Goal: Information Seeking & Learning: Find specific fact

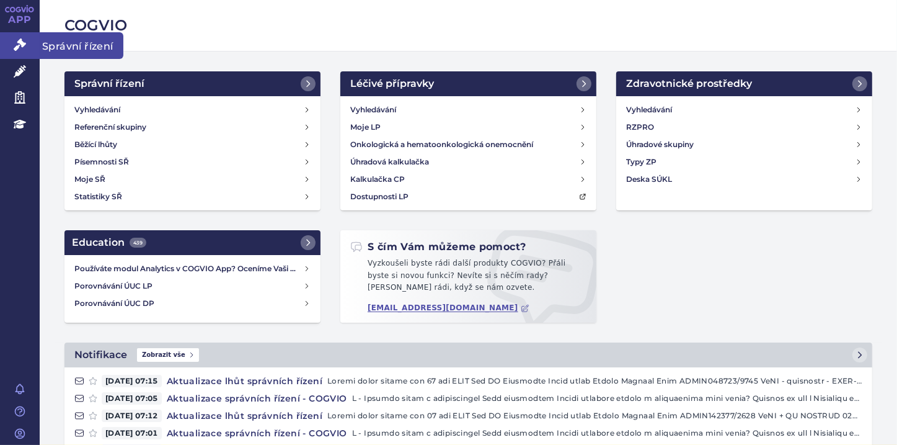
click at [31, 45] on link "Správní řízení" at bounding box center [20, 45] width 40 height 26
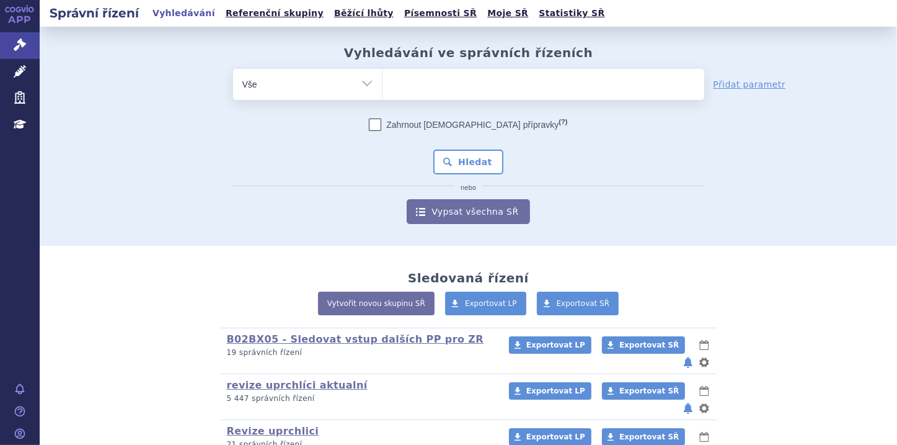
click at [364, 84] on select "Vše Spisová značka Typ SŘ Přípravek/SUKL kód Účastník/Držitel" at bounding box center [307, 83] width 149 height 28
select select "filter-file-number"
click at [233, 69] on select "Vše Spisová značka Typ SŘ Přípravek/SUKL kód Účastník/Držitel" at bounding box center [307, 83] width 149 height 28
click at [397, 83] on ul at bounding box center [544, 82] width 322 height 26
click at [383, 83] on select at bounding box center [382, 83] width 1 height 31
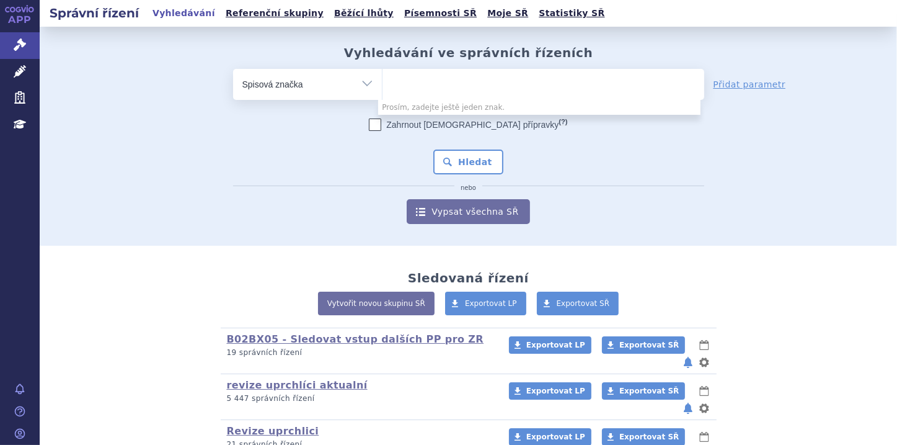
paste input "SUKLS166482/2025"
type input "SUKLS166482/2025"
select select "SUKLS166482/2025"
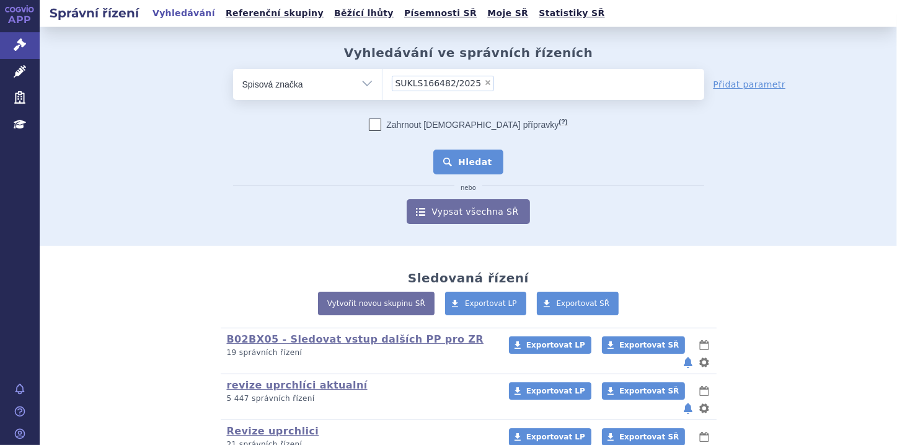
click at [468, 159] on button "Hledat" at bounding box center [469, 161] width 70 height 25
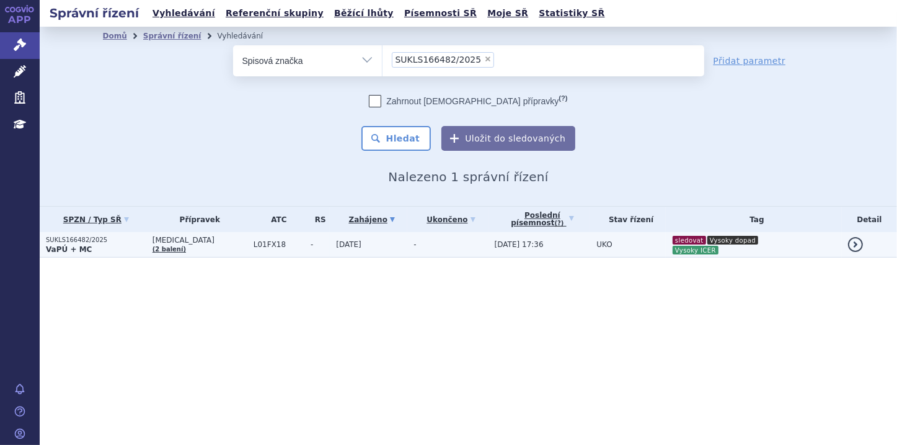
click at [73, 241] on p "SUKLS166482/2025" at bounding box center [96, 240] width 100 height 9
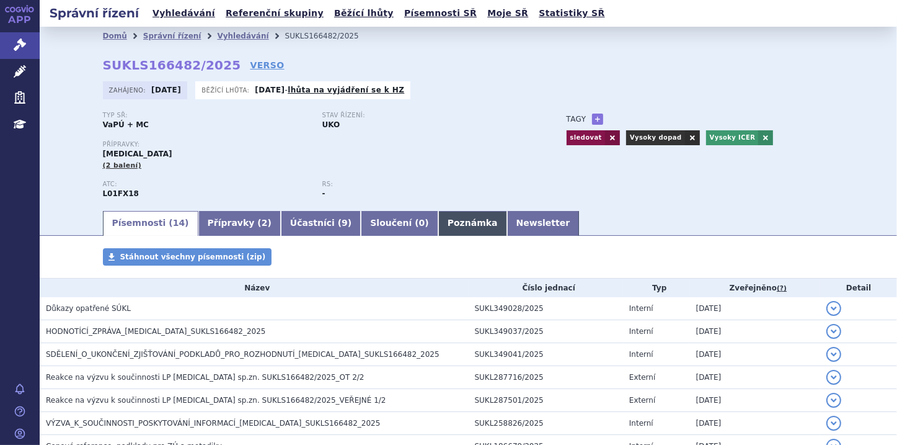
click at [438, 225] on link "Poznámka" at bounding box center [472, 223] width 69 height 25
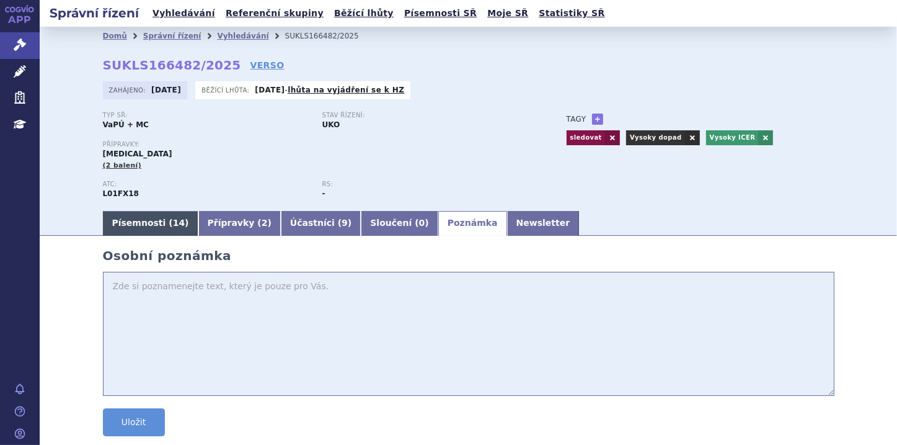
click at [119, 221] on link "Písemnosti ( 14 )" at bounding box center [151, 223] width 96 height 25
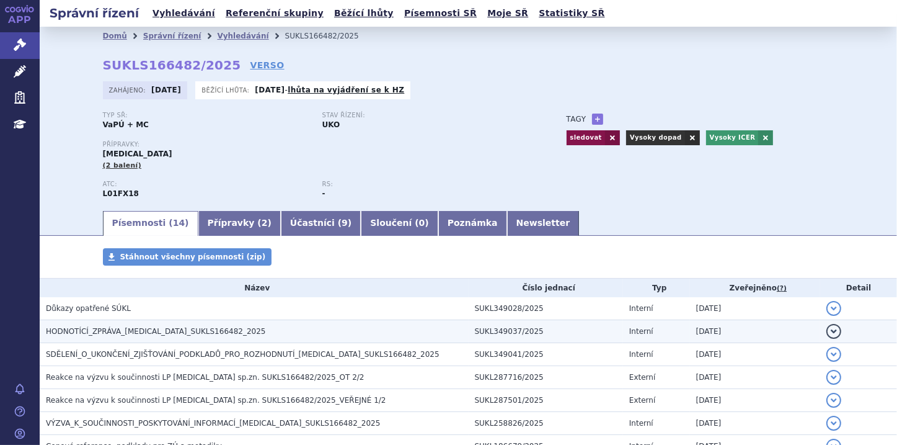
click at [184, 332] on span "HODNOTÍCÍ_ZPRÁVA_RYBREVANT_SUKLS166482_2025" at bounding box center [156, 331] width 220 height 9
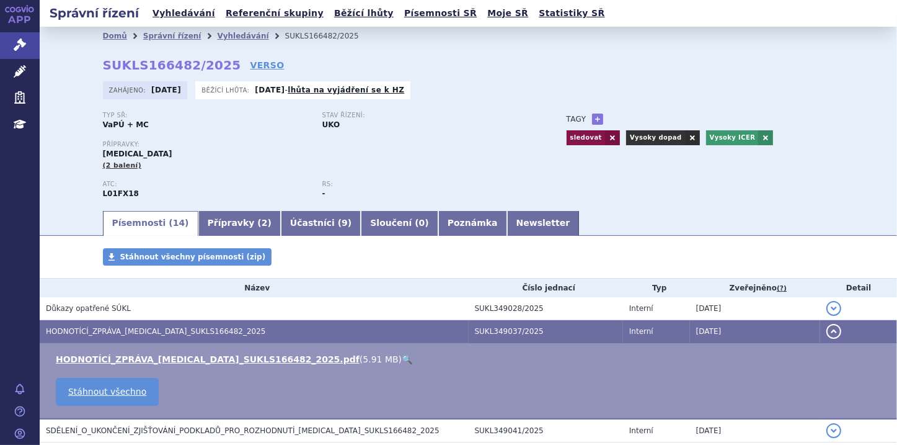
click at [402, 362] on link "🔍" at bounding box center [407, 359] width 11 height 10
click at [507, 221] on link "Newsletter" at bounding box center [543, 223] width 73 height 25
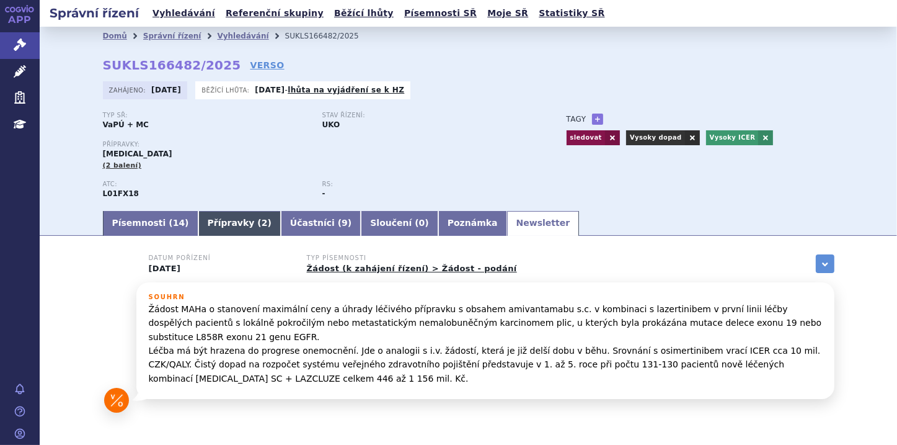
click at [224, 229] on link "Přípravky ( 2 )" at bounding box center [239, 223] width 82 height 25
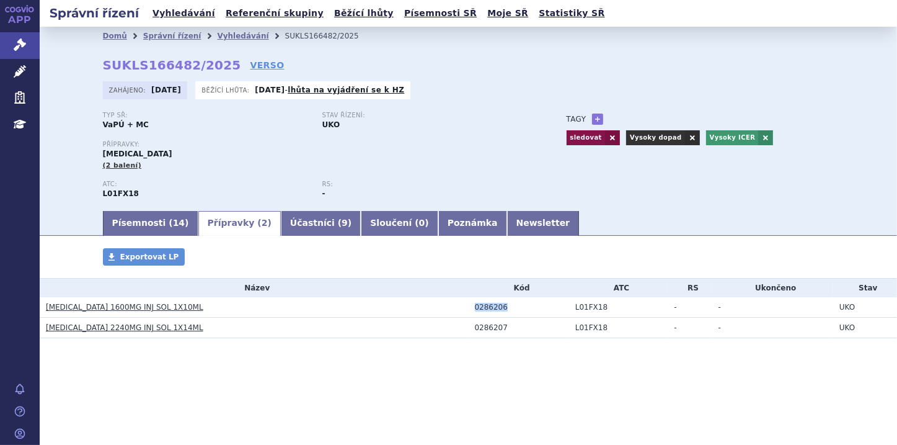
drag, startPoint x: 474, startPoint y: 311, endPoint x: 501, endPoint y: 310, distance: 27.3
click at [501, 310] on td "0286206" at bounding box center [519, 307] width 100 height 20
copy div "0286206"
click at [474, 405] on section "Domů Správní řízení Vyhledávání SUKLS166482/2025 SUKLS166482/2025 VERSO Zahájen…" at bounding box center [469, 220] width 858 height 386
drag, startPoint x: 476, startPoint y: 309, endPoint x: 502, endPoint y: 308, distance: 26.1
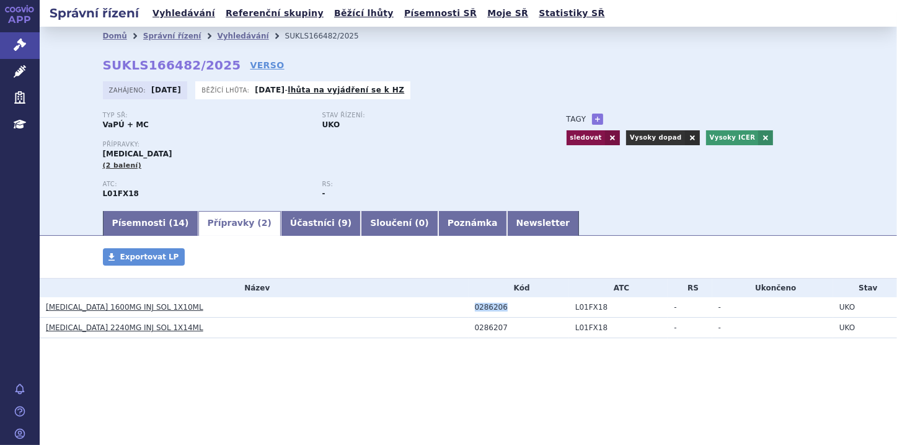
click at [502, 308] on div "0286206" at bounding box center [522, 307] width 94 height 9
copy div "0286206"
drag, startPoint x: 474, startPoint y: 330, endPoint x: 503, endPoint y: 327, distance: 29.3
click at [503, 327] on td "0286207" at bounding box center [519, 328] width 100 height 20
drag, startPoint x: 503, startPoint y: 327, endPoint x: 506, endPoint y: 358, distance: 31.8
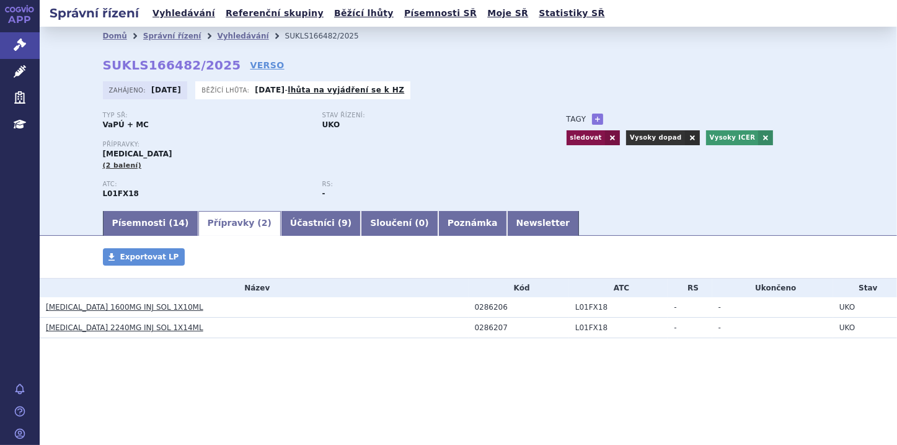
click at [506, 358] on div "Přípravky Exportovat LP Název Kód ATC RS Ukončeno Stav RYBREVANT 1600MG INJ SOL…" at bounding box center [469, 305] width 858 height 115
drag, startPoint x: 473, startPoint y: 312, endPoint x: 501, endPoint y: 309, distance: 28.7
click at [501, 309] on td "0286206" at bounding box center [519, 307] width 100 height 20
copy div "0286206"
drag, startPoint x: 100, startPoint y: 67, endPoint x: 216, endPoint y: 61, distance: 115.5
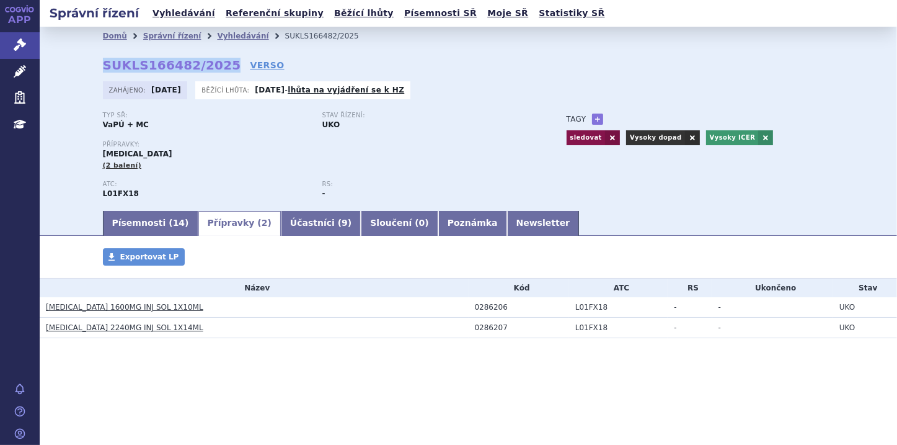
click at [216, 61] on div "Domů Správní řízení Vyhledávání SUKLS166482/2025 SUKLS166482/2025 VERSO Zahájen…" at bounding box center [468, 127] width 781 height 164
copy strong "SUKLS166482/2025"
click at [24, 48] on icon at bounding box center [20, 44] width 12 height 12
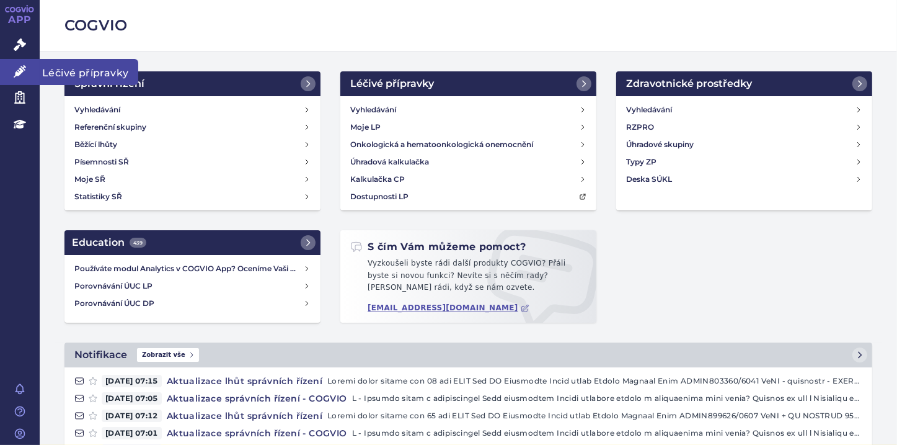
click at [19, 69] on icon at bounding box center [20, 71] width 12 height 12
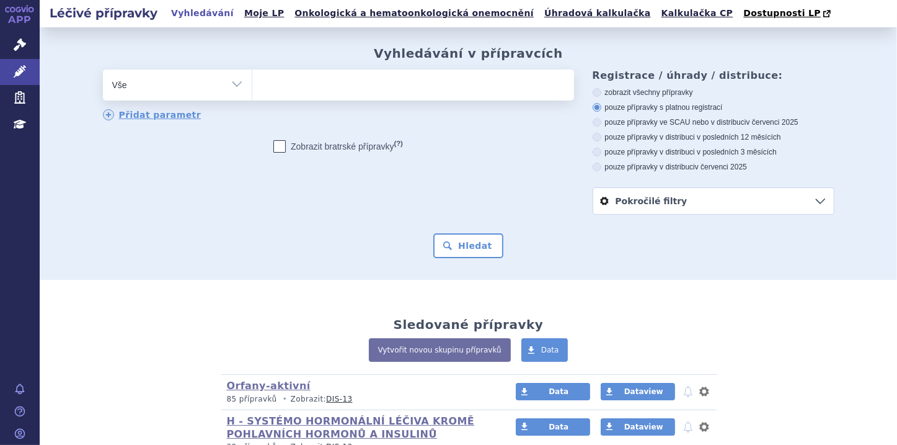
click at [278, 86] on ul at bounding box center [413, 82] width 322 height 26
click at [252, 86] on select at bounding box center [252, 84] width 1 height 31
paste input "0286206"
type input "0286206"
select select "0286206"
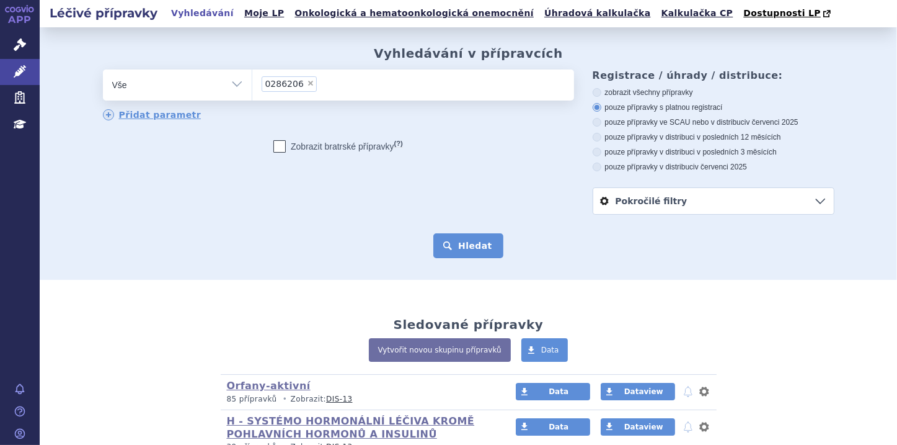
click at [460, 246] on button "Hledat" at bounding box center [469, 245] width 70 height 25
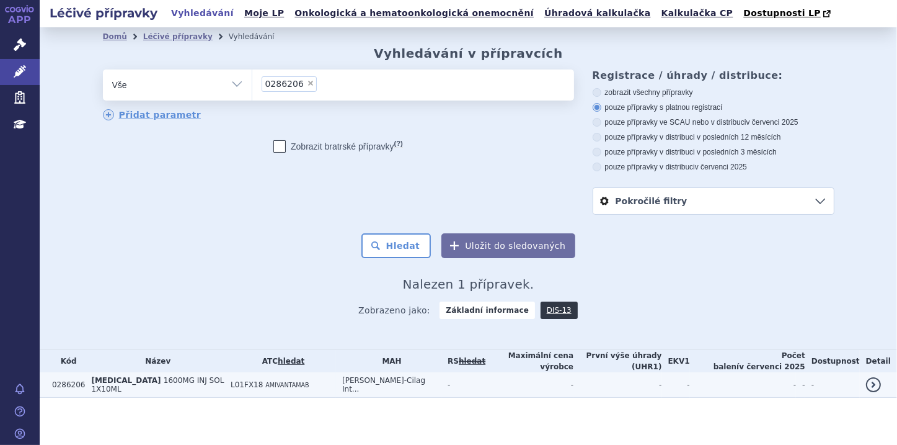
click at [139, 372] on td "[MEDICAL_DATA] 1600MG INJ SOL 1X10ML" at bounding box center [155, 384] width 140 height 25
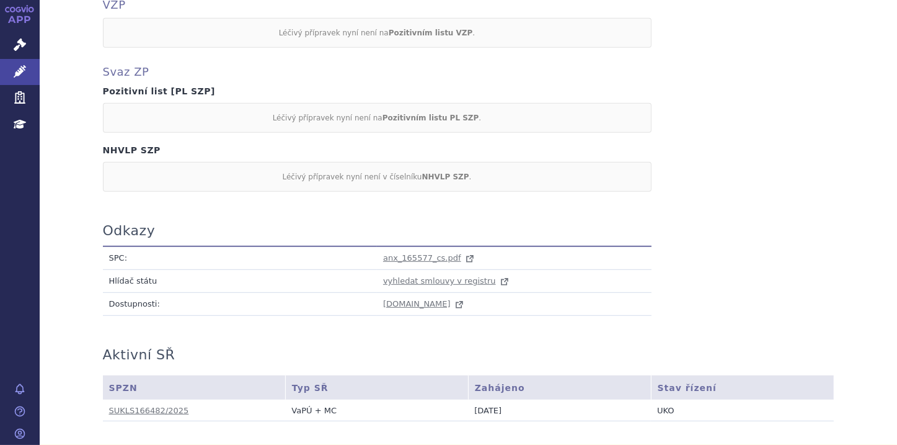
scroll to position [675, 0]
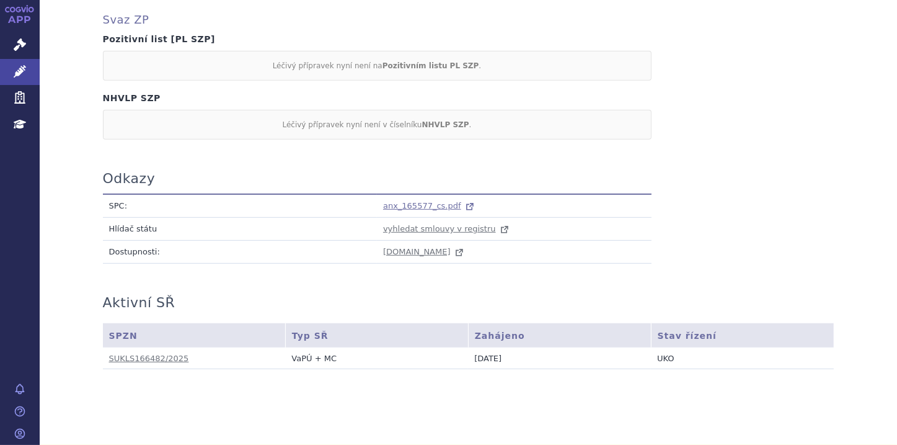
click at [402, 201] on span "anx_165577_cs.pdf" at bounding box center [422, 205] width 78 height 9
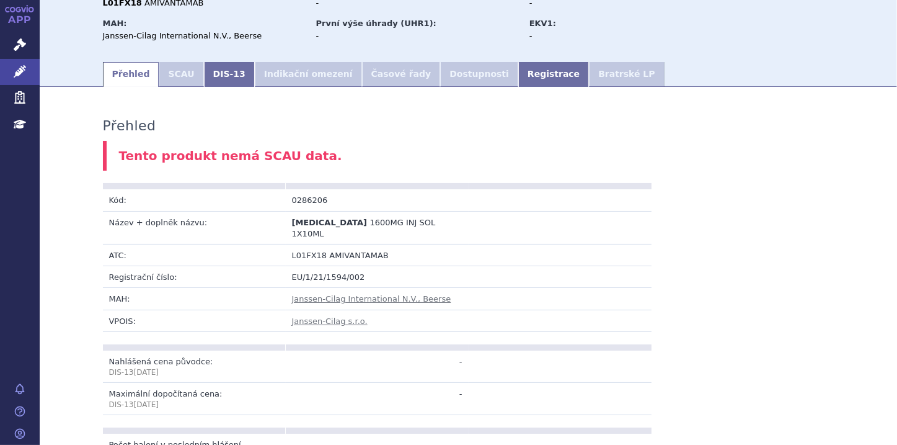
scroll to position [0, 0]
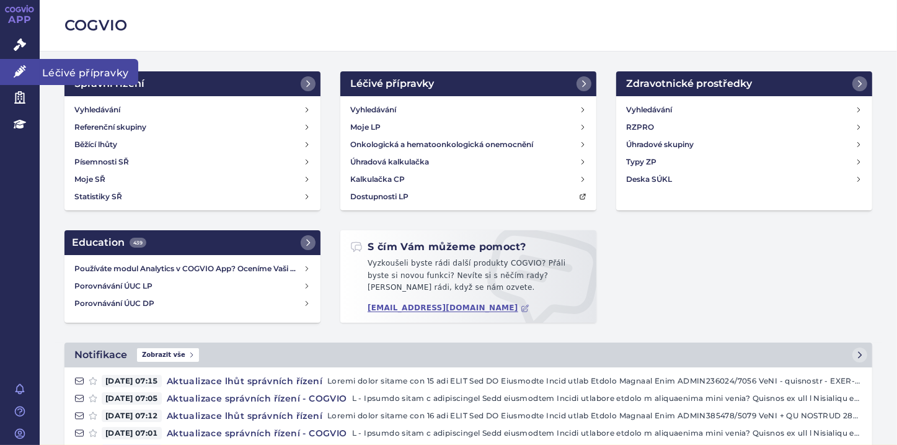
click at [25, 72] on icon at bounding box center [20, 71] width 12 height 12
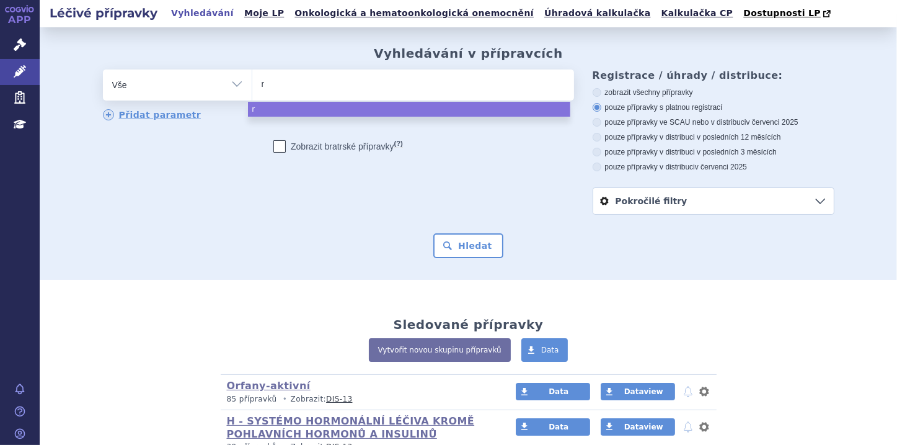
type input "ry"
type input "ryb"
type input "rybr"
type input "rybre"
type input "rybrev"
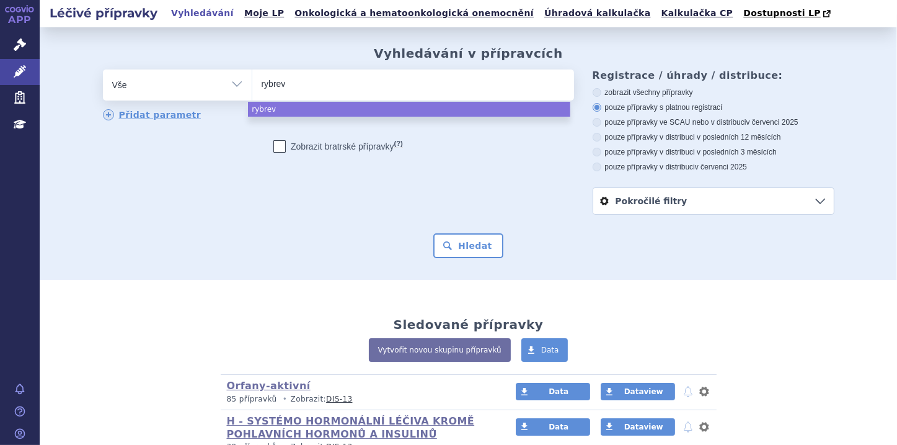
type input "rybreva"
type input "rybrevan"
type input "rybrevant"
select select "rybrevant"
click at [460, 242] on button "Hledat" at bounding box center [469, 245] width 70 height 25
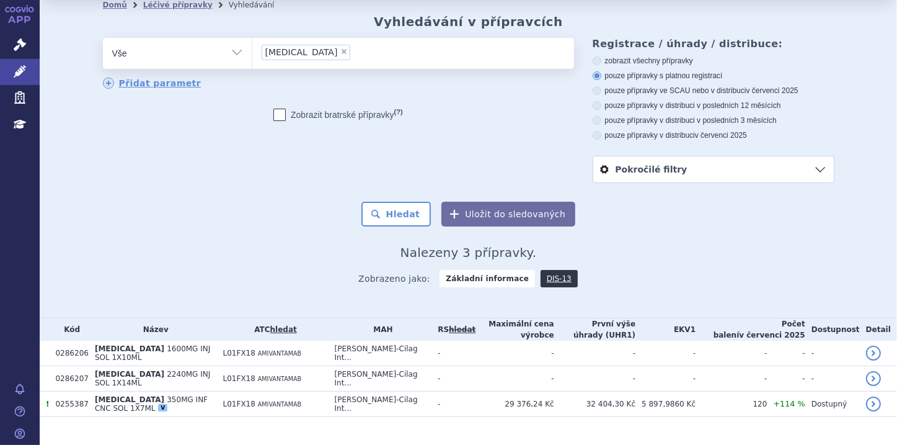
scroll to position [49, 0]
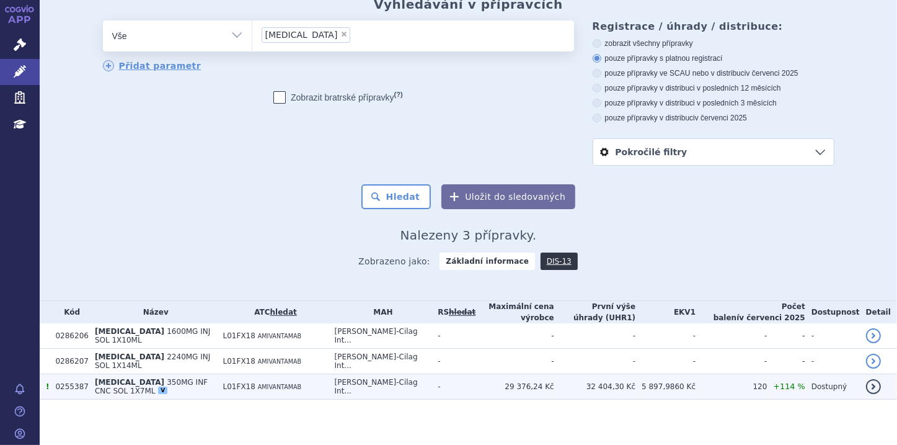
click at [65, 375] on td "0255387" at bounding box center [68, 386] width 39 height 25
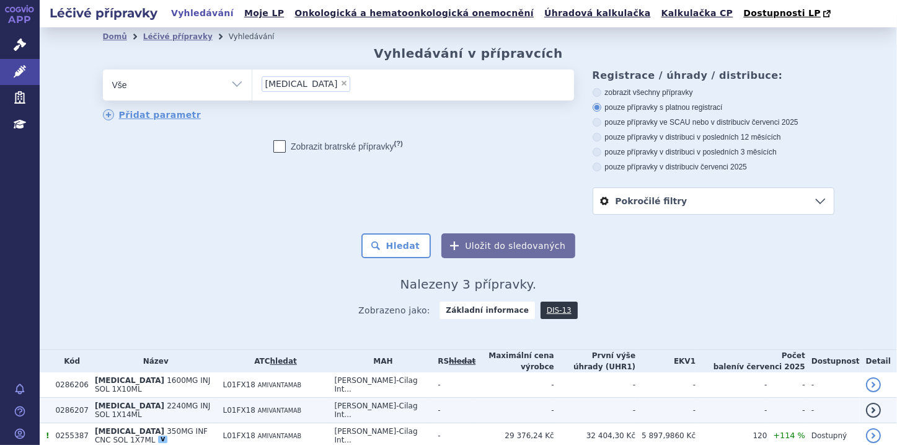
click at [103, 407] on span "[MEDICAL_DATA]" at bounding box center [129, 405] width 69 height 9
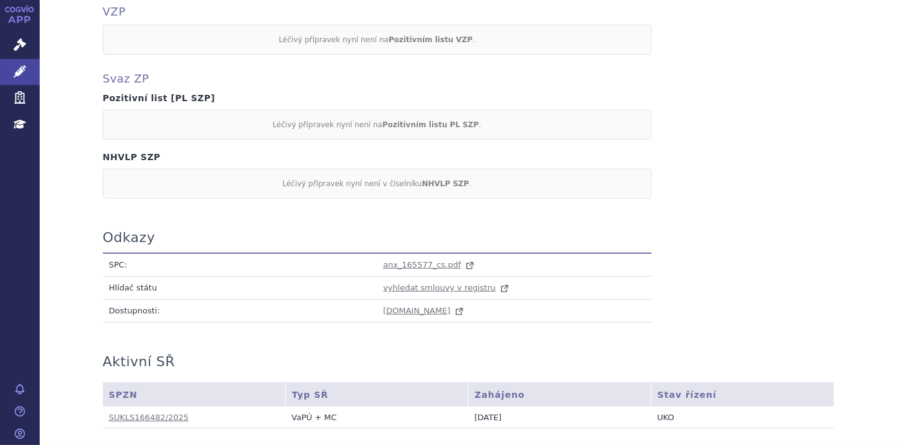
scroll to position [645, 0]
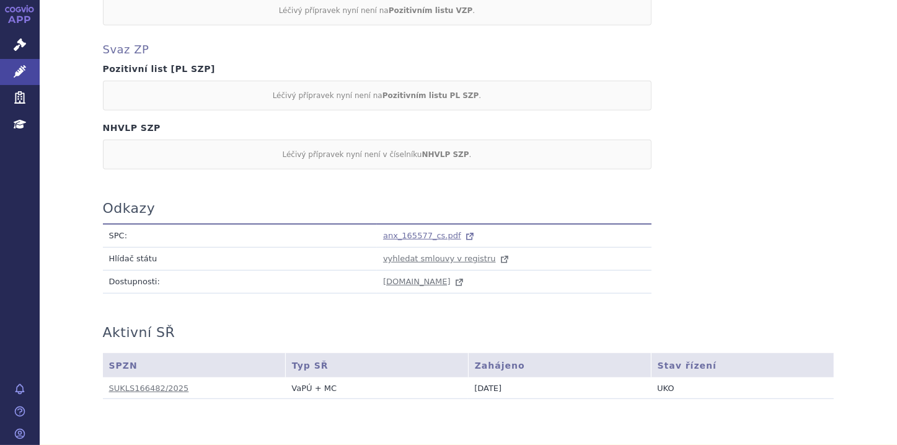
click at [416, 231] on span "anx_165577_cs.pdf" at bounding box center [422, 235] width 78 height 9
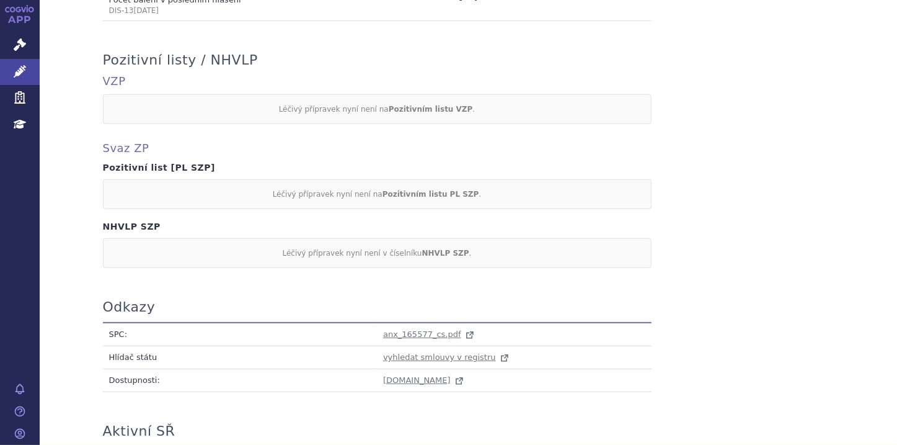
scroll to position [546, 0]
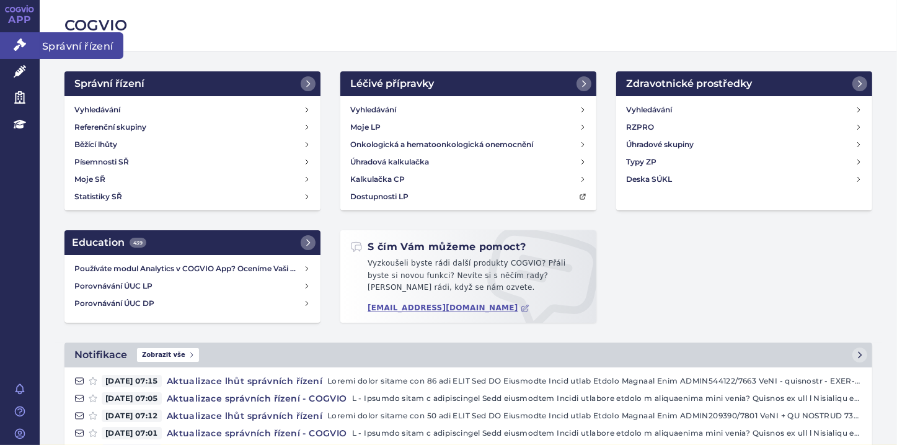
click at [30, 45] on link "Správní řízení" at bounding box center [20, 45] width 40 height 26
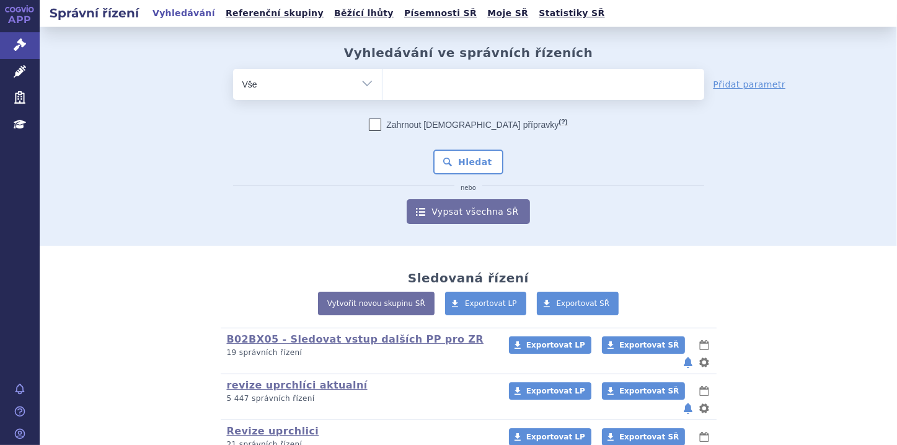
click at [393, 81] on input "search" at bounding box center [395, 83] width 7 height 16
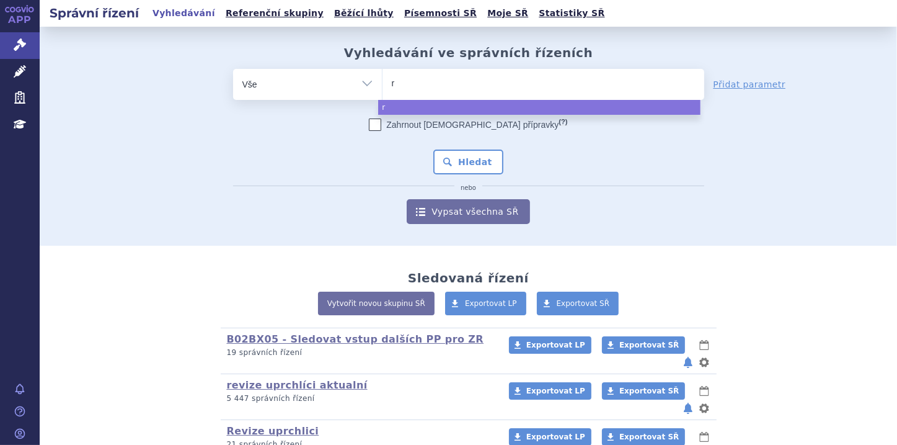
type input "ry"
type input "ryb"
type input "rybl"
type input "ryblo"
type input "rybloz"
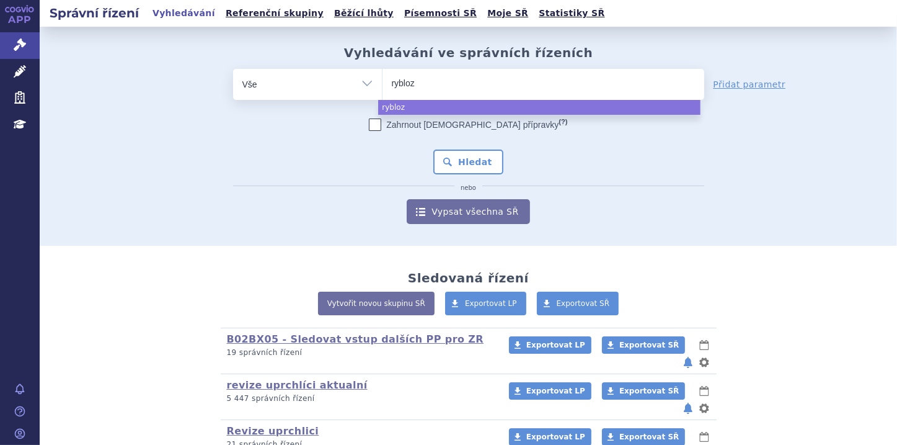
type input "ryblozy"
type input "ryblozyl"
click at [424, 84] on input "ryblozyl" at bounding box center [421, 83] width 59 height 16
select select "ryblozyl"
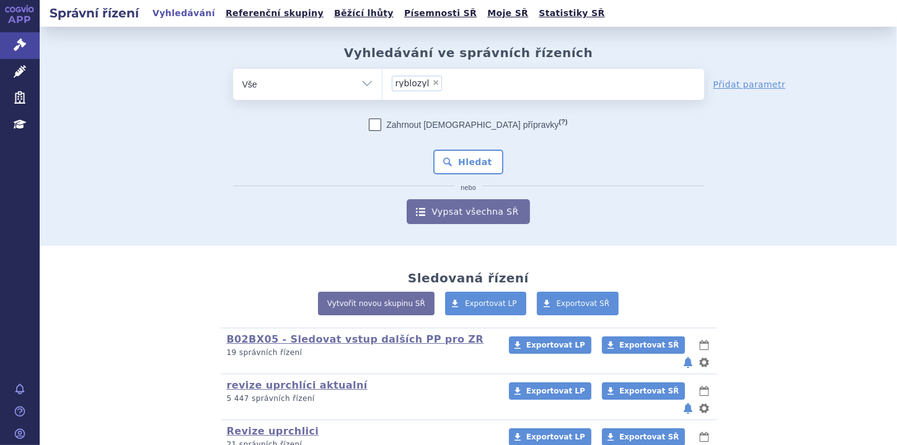
type input "ryblozyl"
select select
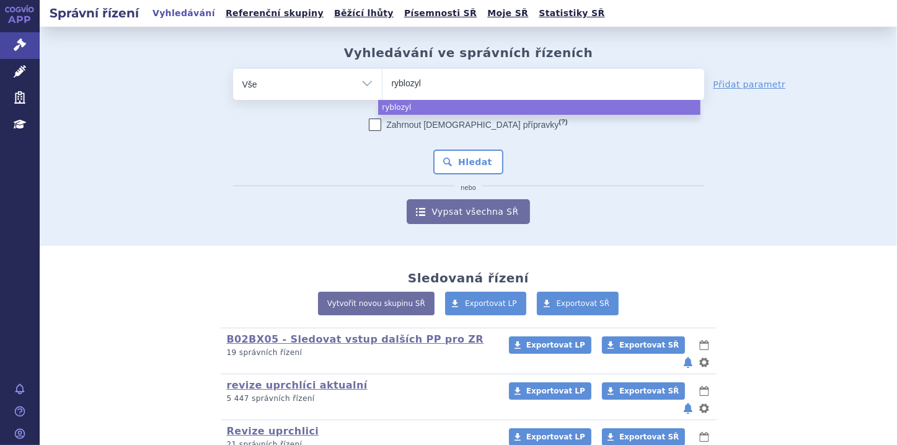
type input "ryblozy"
type input "ryblo"
type input "rybl"
type input "ryb"
type input "rybre"
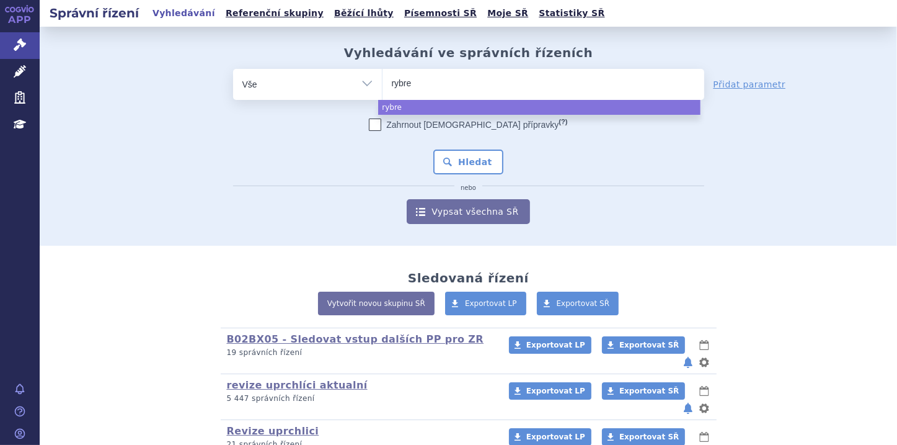
type input "rybrev"
type input "rybreva"
type input "rybrevan"
type input "rybrevant"
select select "rybrevant"
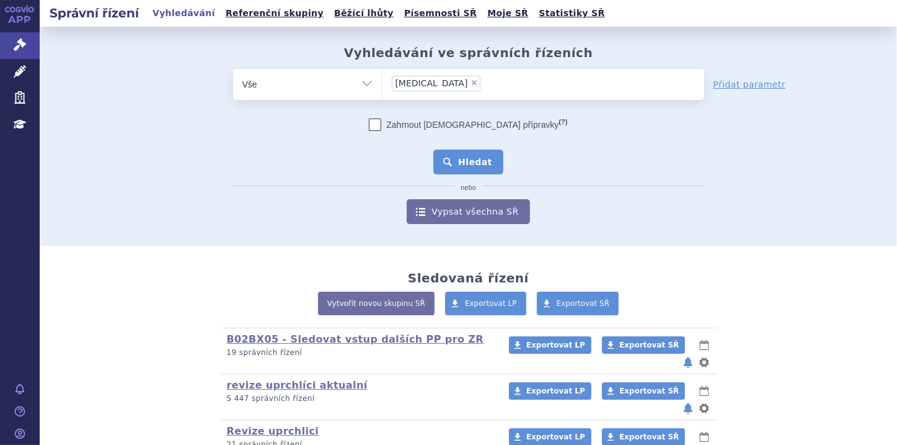
click at [483, 169] on button "Hledat" at bounding box center [469, 161] width 70 height 25
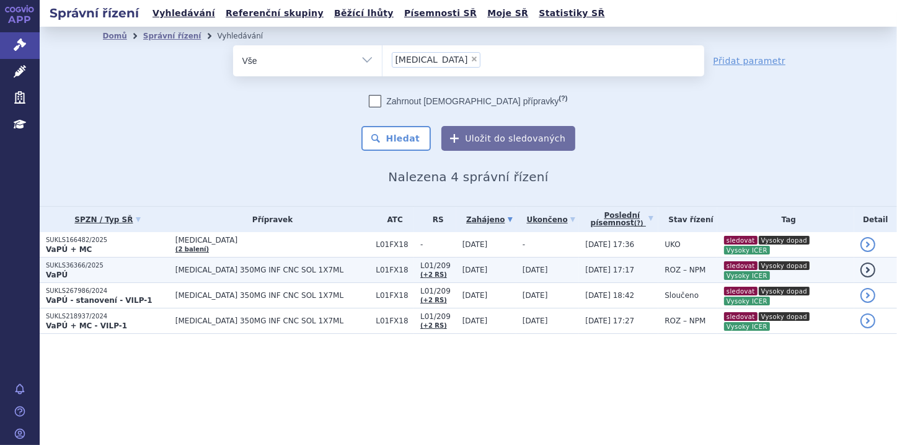
click at [92, 268] on p "SUKLS36366/2025" at bounding box center [107, 265] width 123 height 9
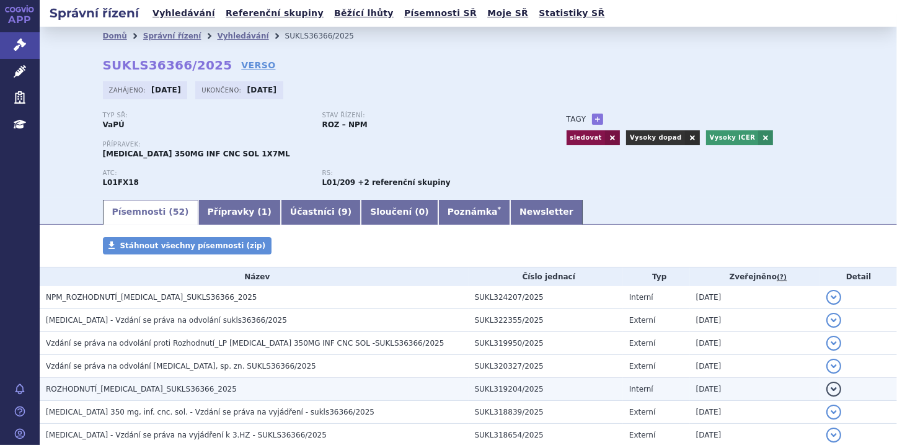
click at [362, 389] on h3 "ROZHODNUTÍ_[MEDICAL_DATA]_SUKLS36366_2025" at bounding box center [257, 389] width 423 height 12
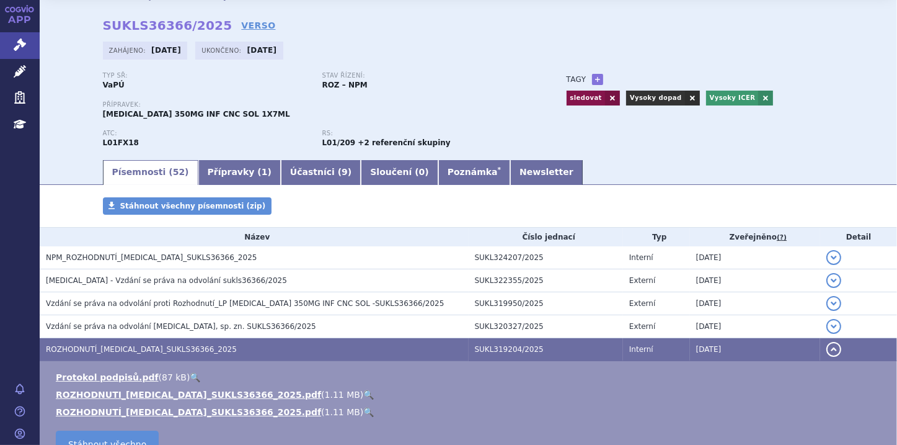
scroll to position [149, 0]
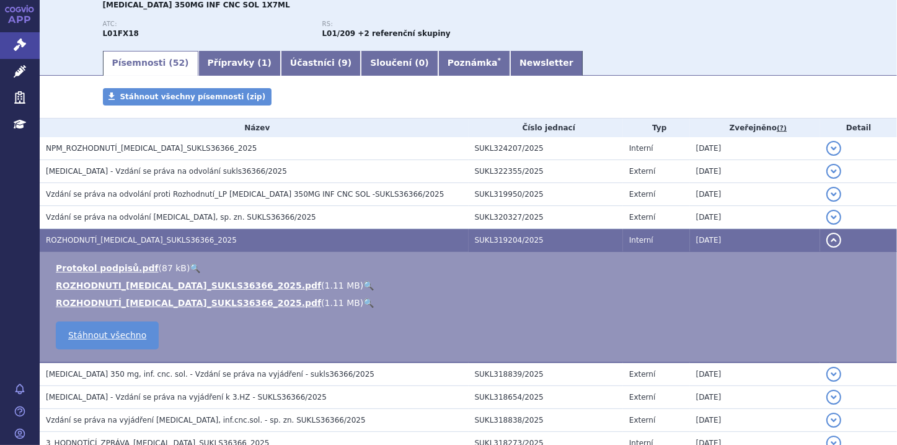
click at [363, 285] on link "🔍" at bounding box center [368, 285] width 11 height 10
click at [438, 68] on link "Poznámka *" at bounding box center [474, 63] width 72 height 25
